Goal: Transaction & Acquisition: Purchase product/service

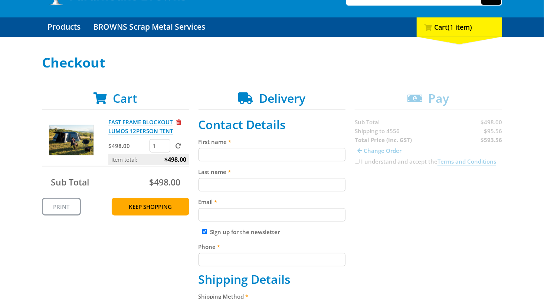
scroll to position [63, 0]
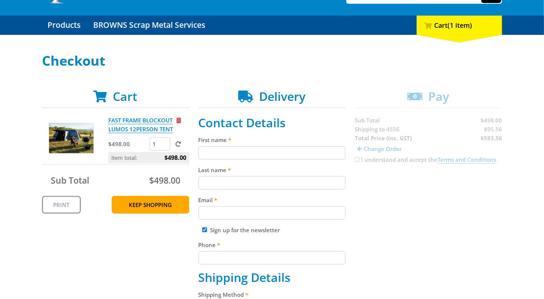
click at [223, 149] on input "First name" at bounding box center [271, 152] width 147 height 13
type input "[PERSON_NAME]"
type input "Brown"
type input "[EMAIL_ADDRESS][DOMAIN_NAME]"
type input "0412549208"
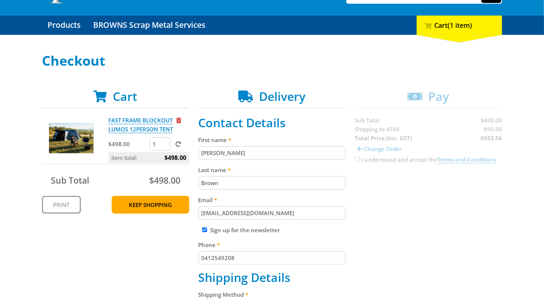
type input "[STREET_ADDRESS]"
type input "Buderim"
select select "QLD"
type input "Hayley"
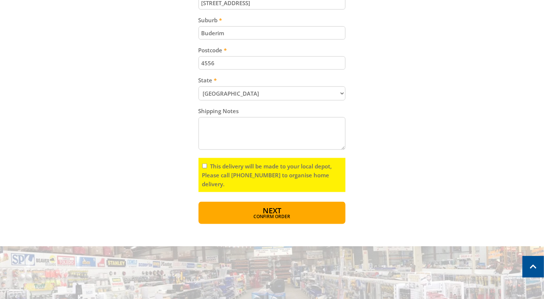
scroll to position [443, 0]
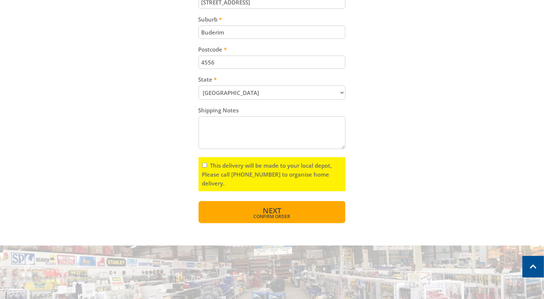
click at [226, 217] on button "Next Confirm order" at bounding box center [271, 212] width 147 height 22
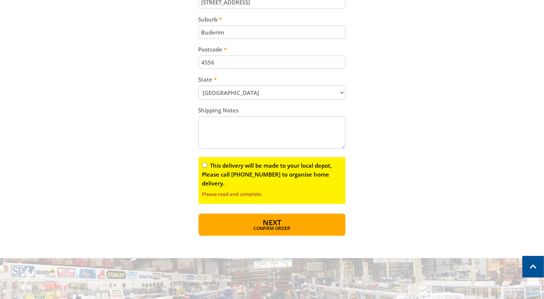
click at [203, 163] on input "This delivery will be made to your local depot, Please call [PHONE_NUMBER] to o…" at bounding box center [204, 165] width 5 height 5
checkbox input "true"
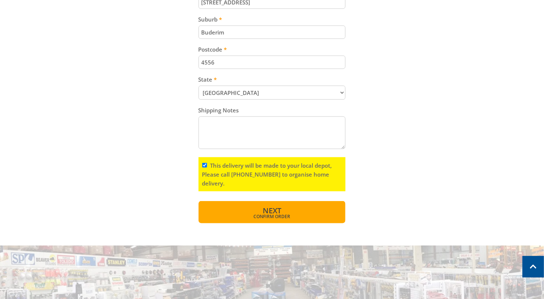
click at [234, 209] on button "Next Confirm order" at bounding box center [271, 212] width 147 height 22
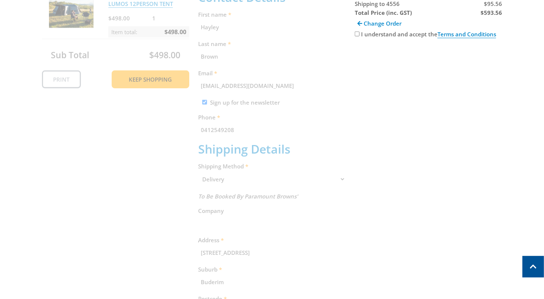
scroll to position [152, 0]
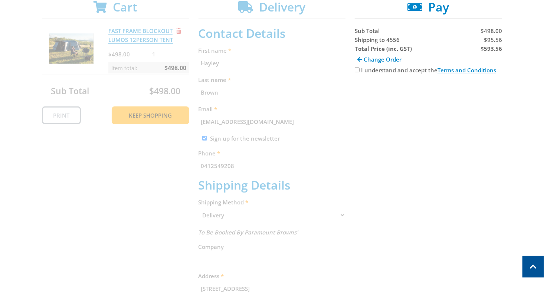
click at [358, 69] on input "I understand and accept the Terms and Conditions" at bounding box center [357, 70] width 5 height 5
checkbox input "true"
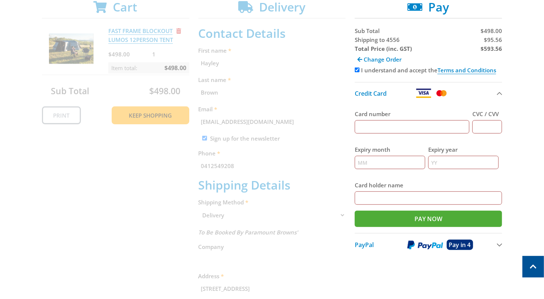
click at [418, 124] on input "Card number" at bounding box center [412, 126] width 115 height 13
type input "[CREDIT_CARD_NUMBER]"
type input "753"
type input "06"
type input "2028"
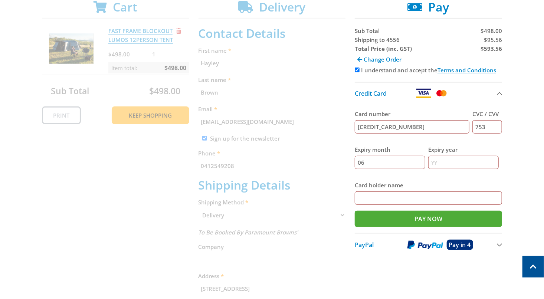
type input "[PERSON_NAME]"
click at [423, 218] on input "Pay Now" at bounding box center [428, 219] width 147 height 16
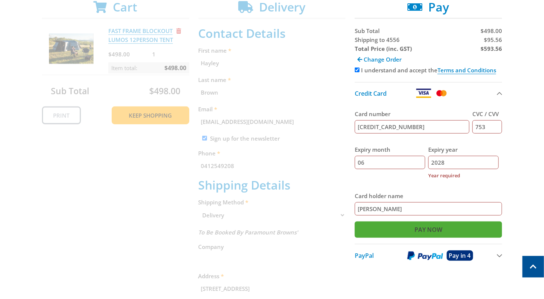
click at [432, 227] on input "Pay Now" at bounding box center [428, 229] width 147 height 16
click at [422, 230] on input "Pay Now" at bounding box center [428, 229] width 147 height 16
click at [435, 164] on input "2028" at bounding box center [463, 162] width 70 height 13
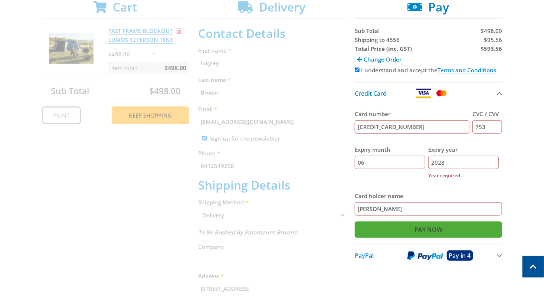
click at [401, 232] on input "Pay Now" at bounding box center [428, 229] width 147 height 16
type input "2"
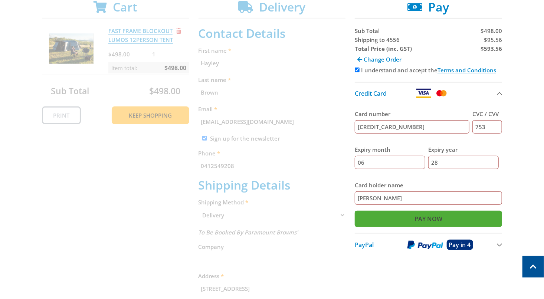
type input "28"
click at [411, 220] on input "Pay Now" at bounding box center [428, 219] width 147 height 16
type input "Paying..."
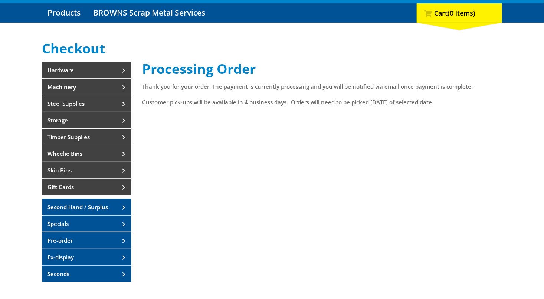
scroll to position [75, 0]
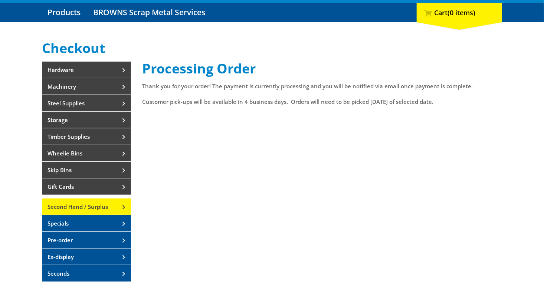
click at [120, 208] on link "Second Hand / Surplus" at bounding box center [86, 206] width 89 height 16
